Goal: Transaction & Acquisition: Purchase product/service

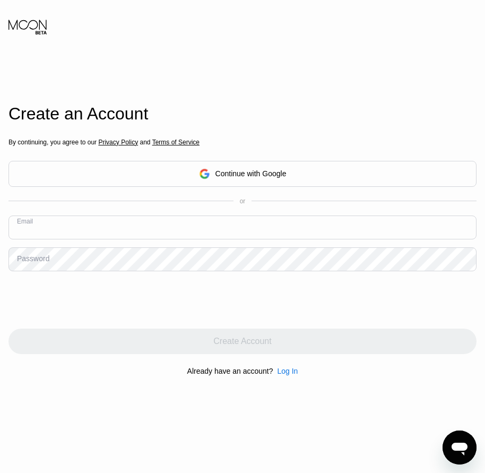
paste input "[EMAIL_ADDRESS][DOMAIN_NAME]"
type input "[EMAIL_ADDRESS][DOMAIN_NAME]"
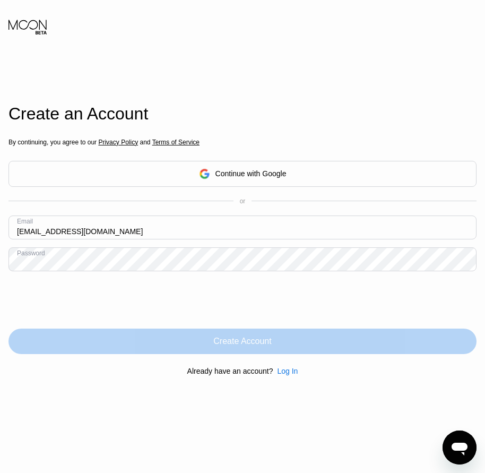
click at [249, 354] on div "Create Account" at bounding box center [242, 340] width 468 height 25
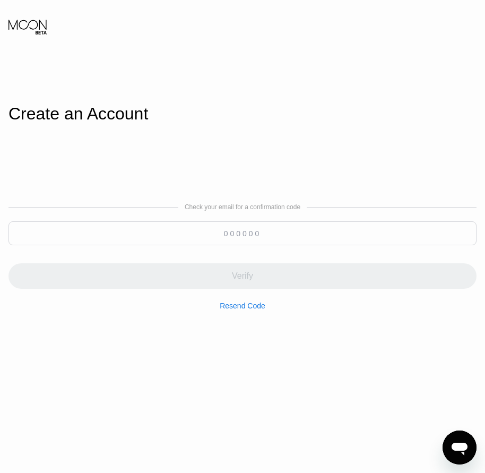
paste input "474867"
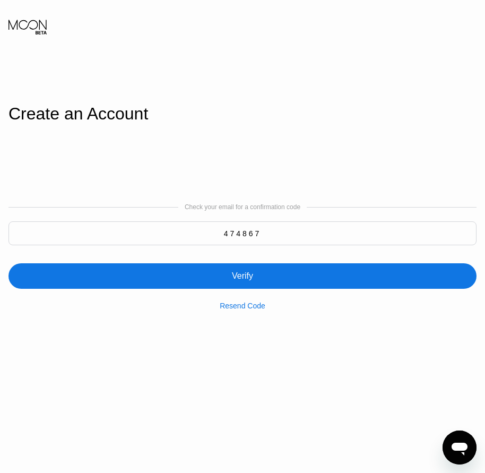
type input "474867"
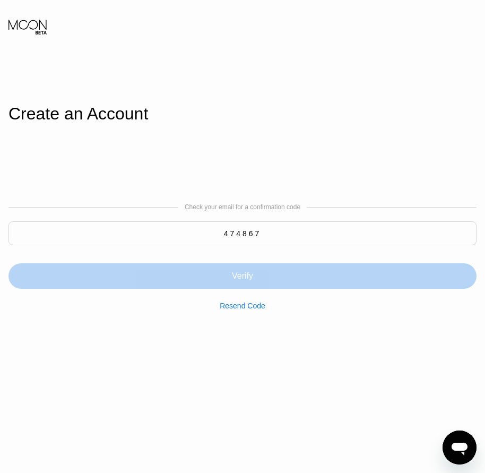
click at [254, 283] on div "Verify" at bounding box center [242, 275] width 468 height 25
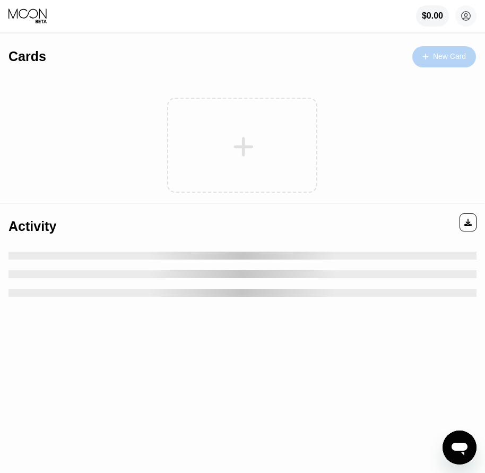
click at [455, 66] on div "New Card" at bounding box center [444, 56] width 64 height 21
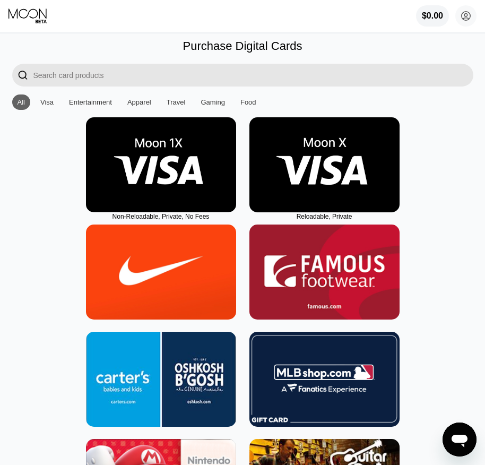
click at [321, 204] on img at bounding box center [324, 164] width 150 height 95
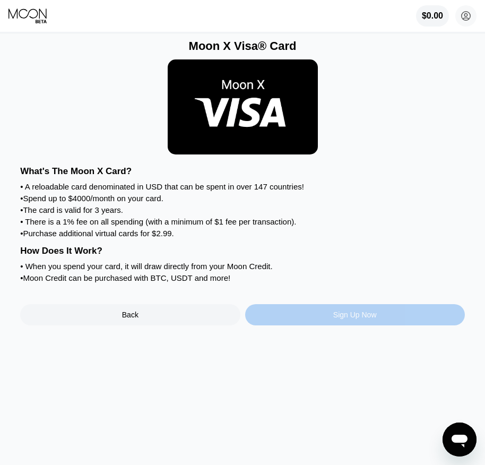
click at [346, 319] on div "Sign Up Now" at bounding box center [354, 314] width 43 height 8
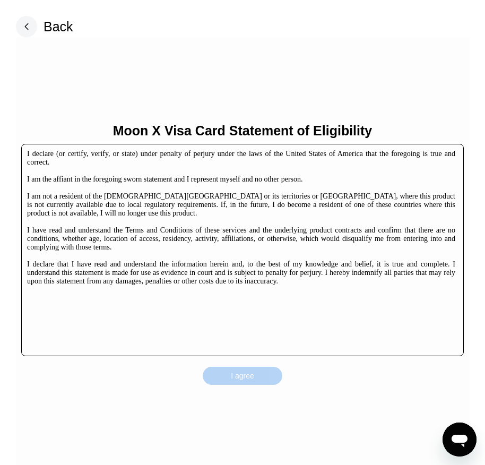
drag, startPoint x: 274, startPoint y: 372, endPoint x: 277, endPoint y: 378, distance: 5.9
click at [274, 373] on div "I agree" at bounding box center [243, 376] width 80 height 18
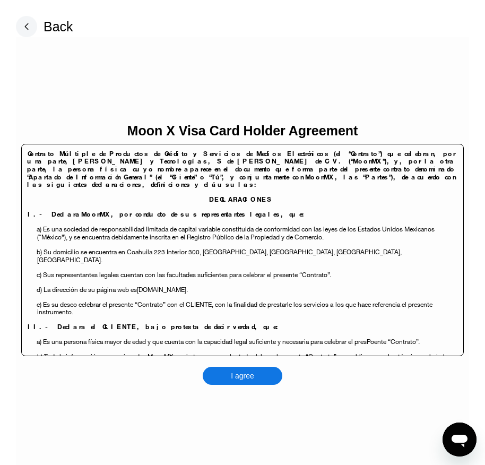
click at [266, 372] on div "I agree" at bounding box center [243, 376] width 80 height 18
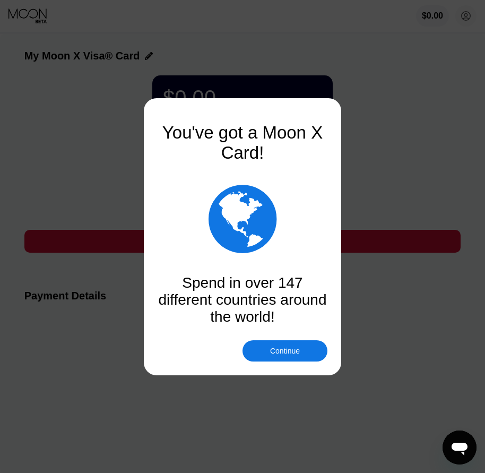
click at [282, 355] on div "Continue" at bounding box center [285, 350] width 30 height 8
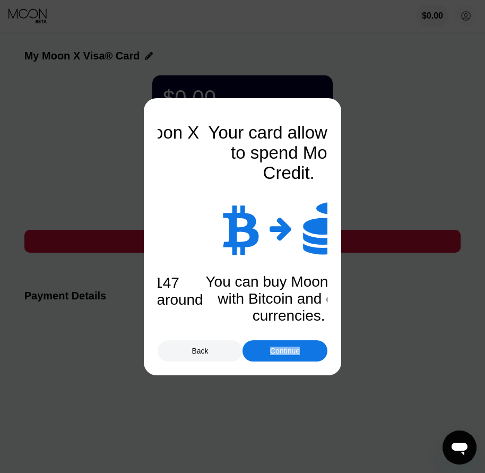
click at [282, 355] on div "Continue" at bounding box center [285, 350] width 30 height 8
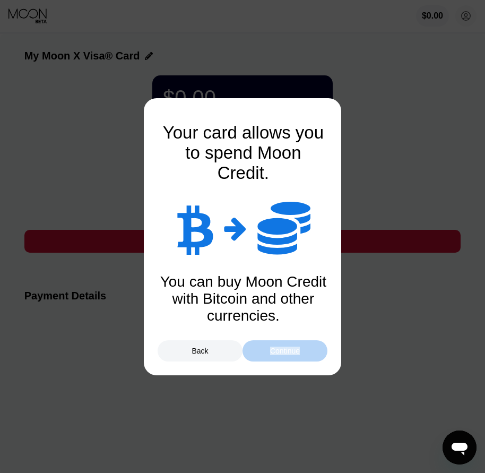
click at [282, 355] on div "Continue" at bounding box center [285, 350] width 30 height 8
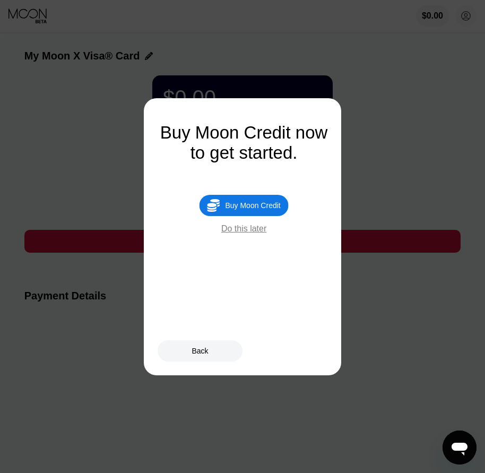
click at [257, 205] on div " Buy Moon Credit" at bounding box center [243, 205] width 89 height 21
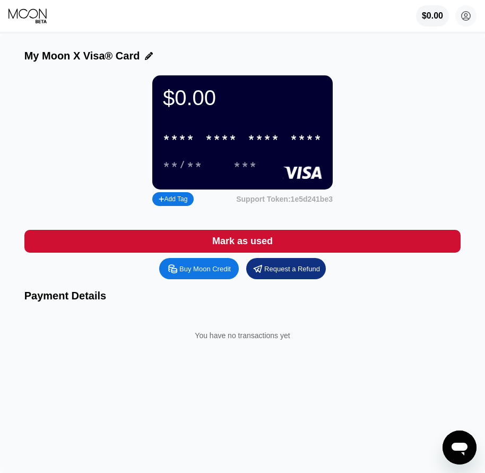
type input "0"
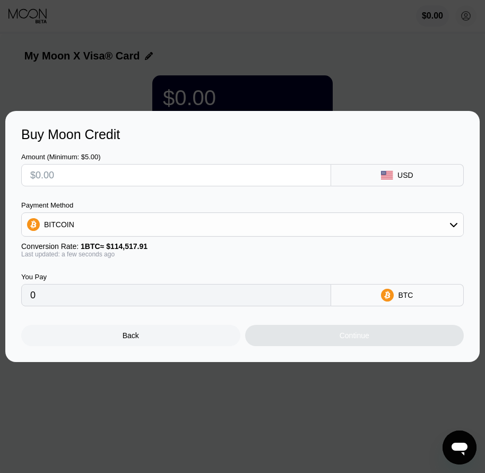
click at [168, 337] on div "Back" at bounding box center [130, 335] width 219 height 21
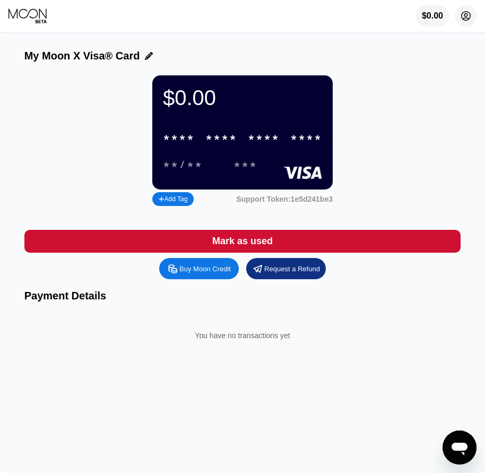
click at [466, 16] on circle at bounding box center [465, 15] width 21 height 21
